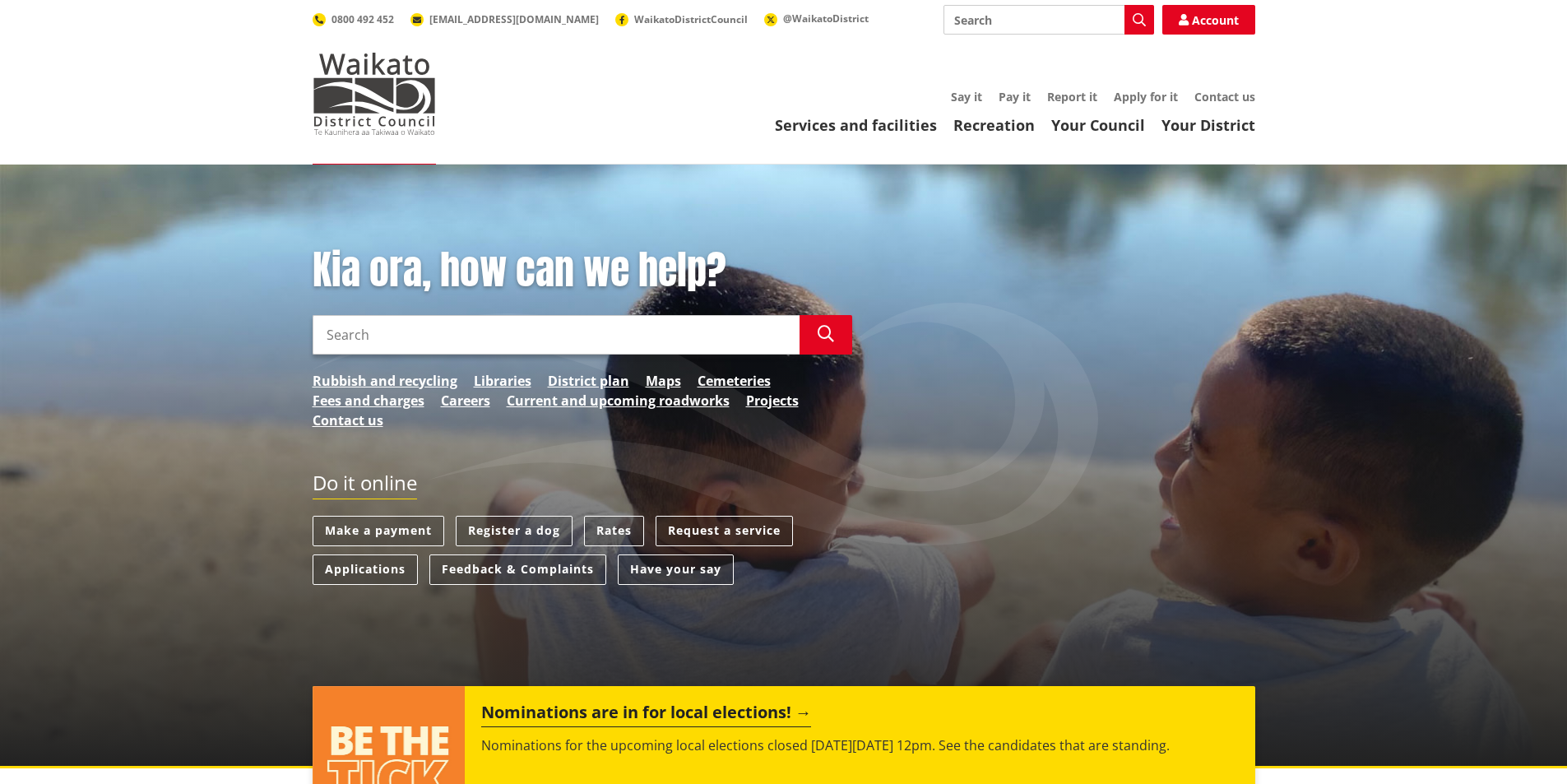
click at [980, 20] on input "Search" at bounding box center [1049, 20] width 210 height 30
type input "Conditions Of Carriage"
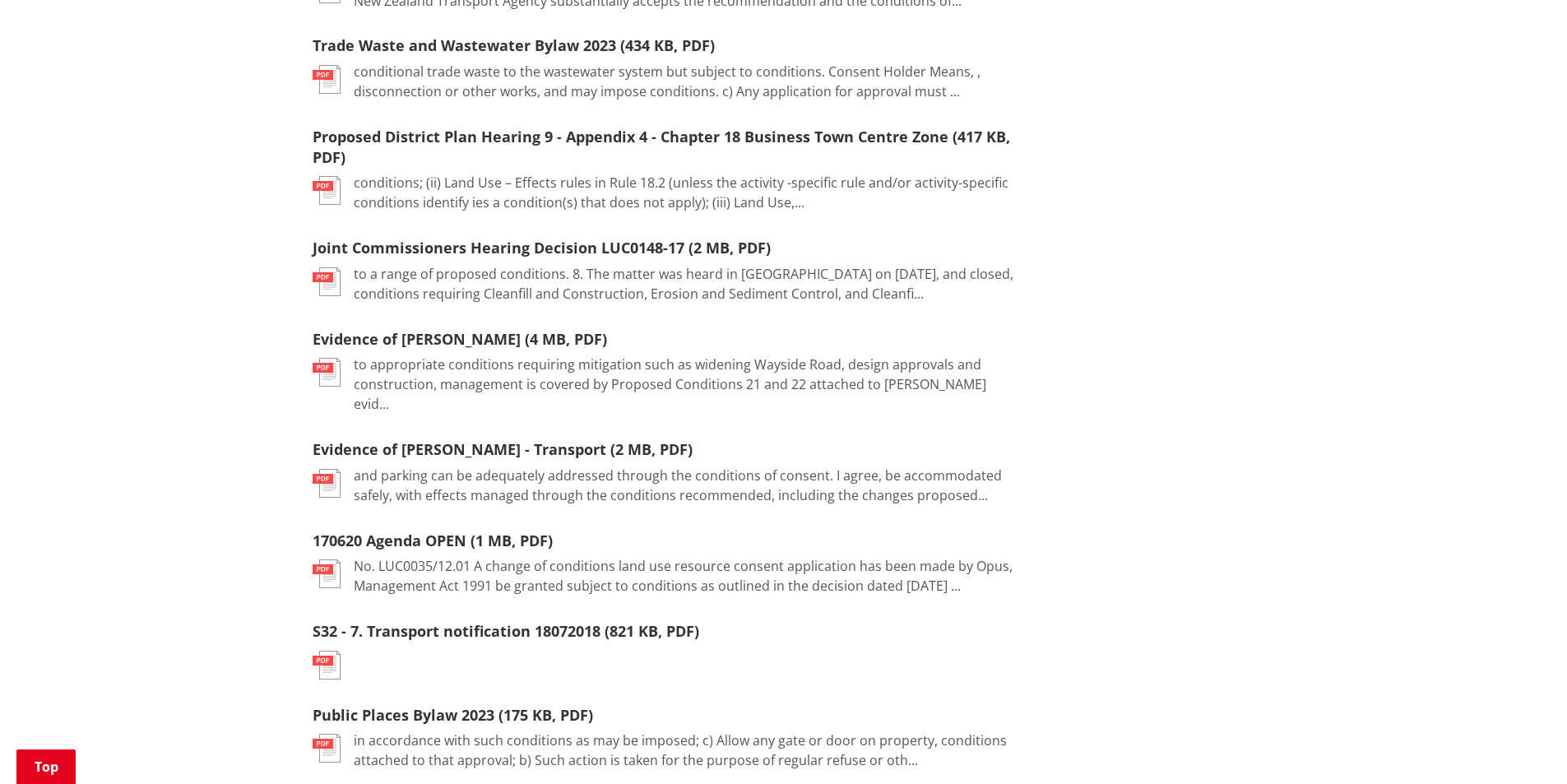
scroll to position [1563, 0]
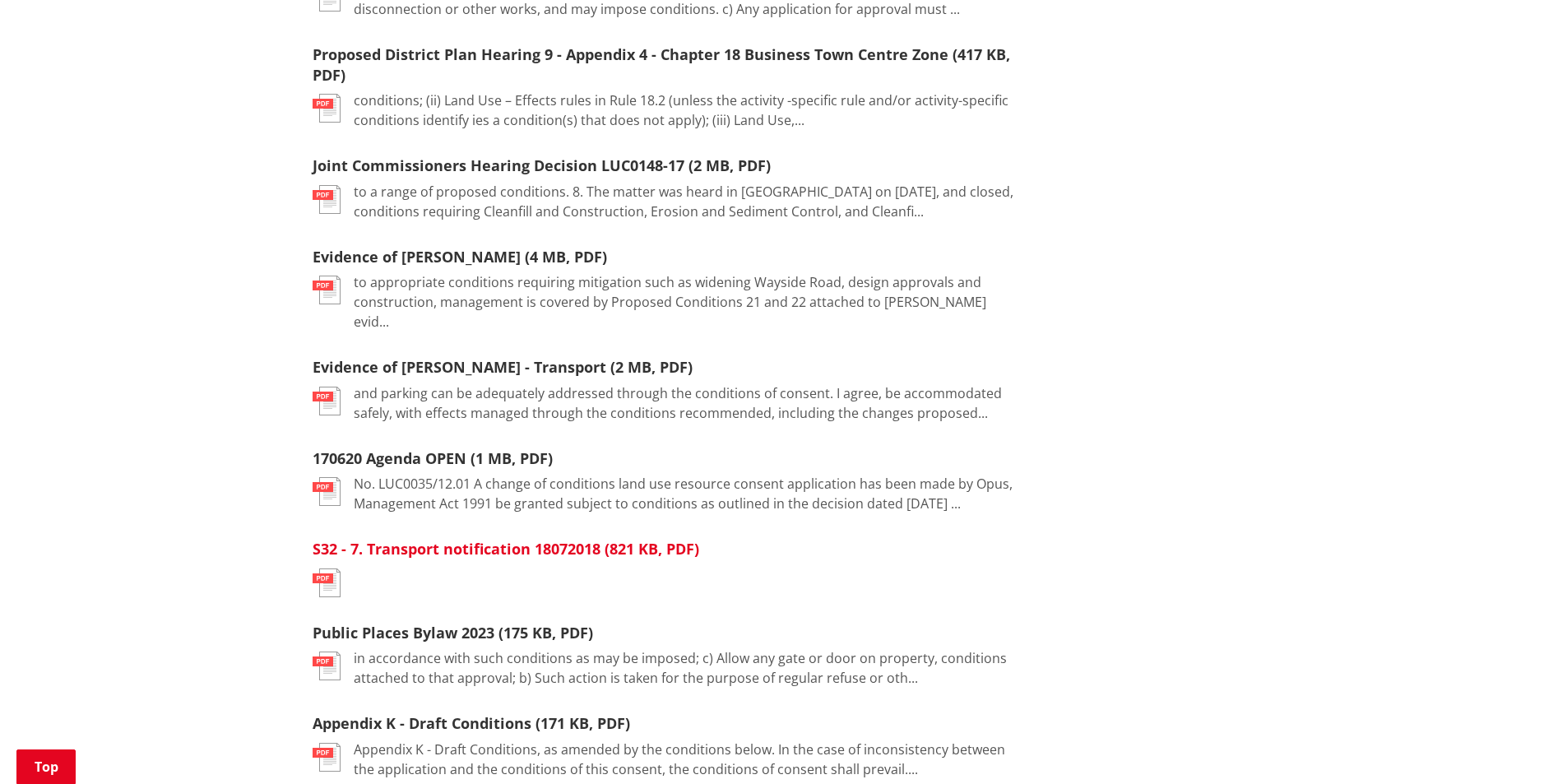
click at [471, 539] on link "S32 - 7. Transport notification 18072018 (821 KB, PDF)" at bounding box center [505, 548] width 387 height 20
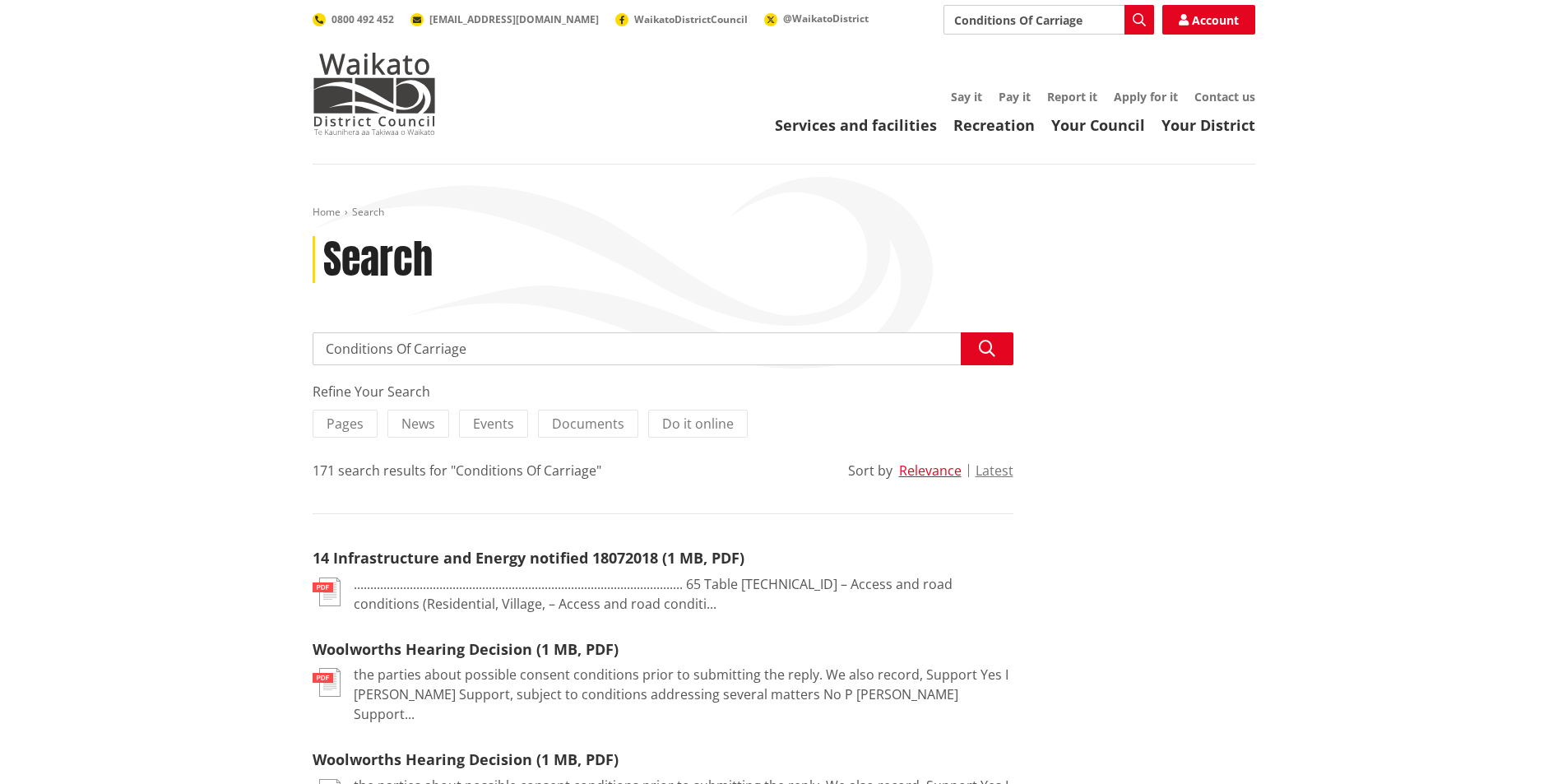
click at [957, 18] on input "Conditions Of Carriage" at bounding box center [1049, 20] width 210 height 30
type input "Public TransportConditions Of Carriage"
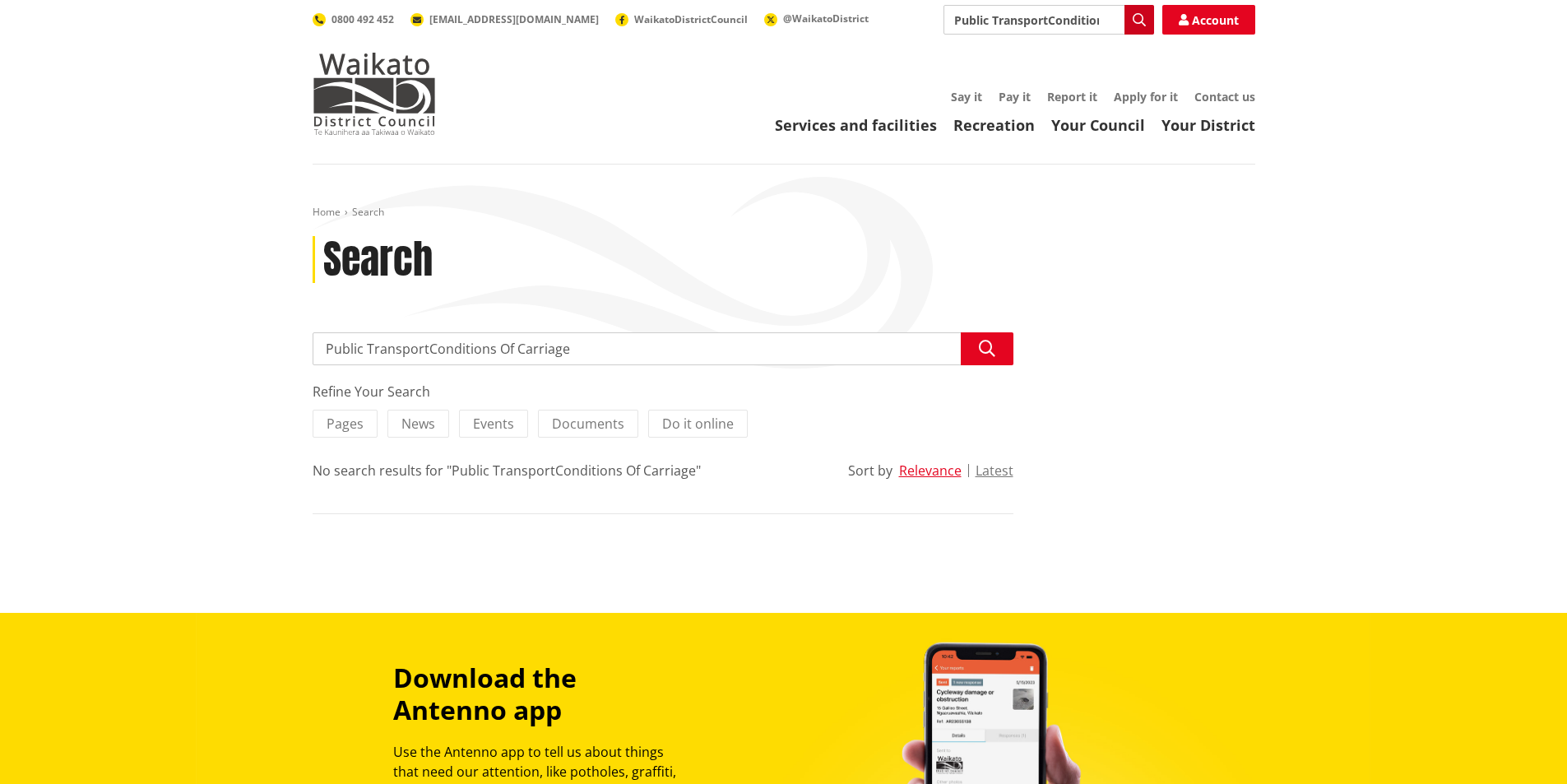
scroll to position [0, 80]
drag, startPoint x: 1049, startPoint y: 18, endPoint x: 1658, endPoint y: 53, distance: 610.0
click at [1566, 53] on html "Skip to content Toggle search Toggle navigation Services and facilities Recreat…" at bounding box center [784, 669] width 1567 height 1338
type input "Public Transport"
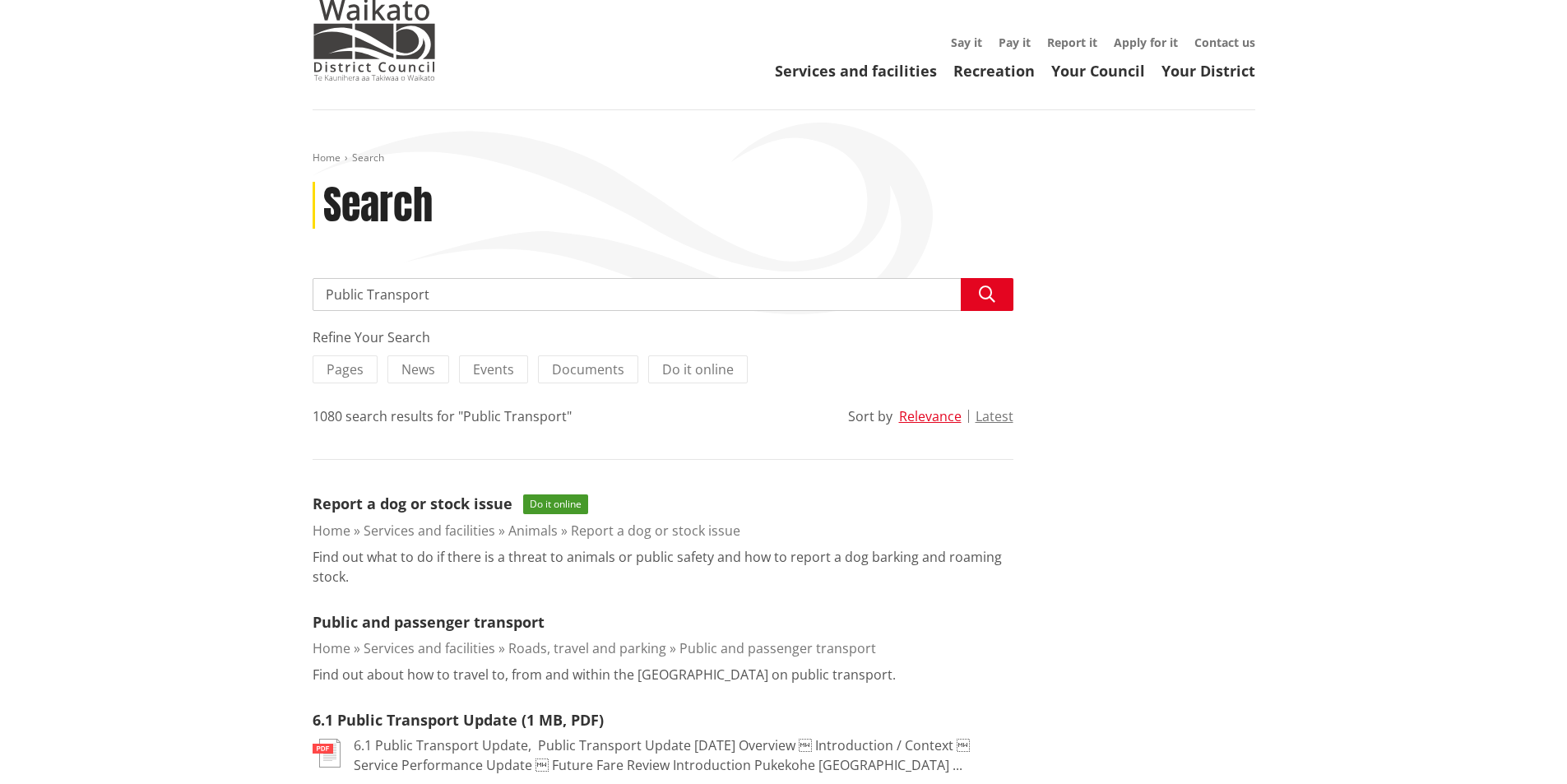
scroll to position [165, 0]
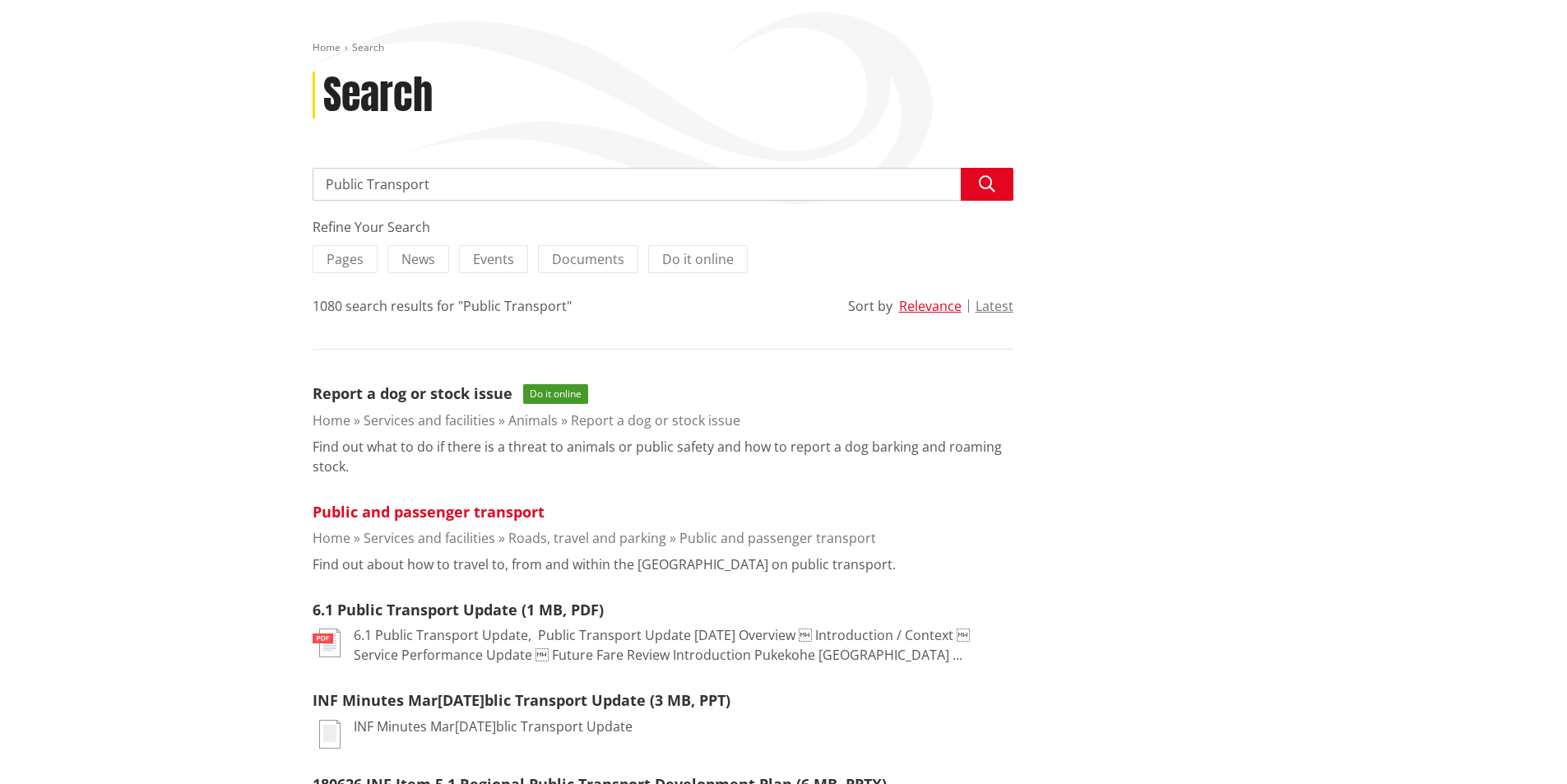
click at [428, 515] on link "Public and passenger transport" at bounding box center [428, 511] width 232 height 20
